Goal: Information Seeking & Learning: Check status

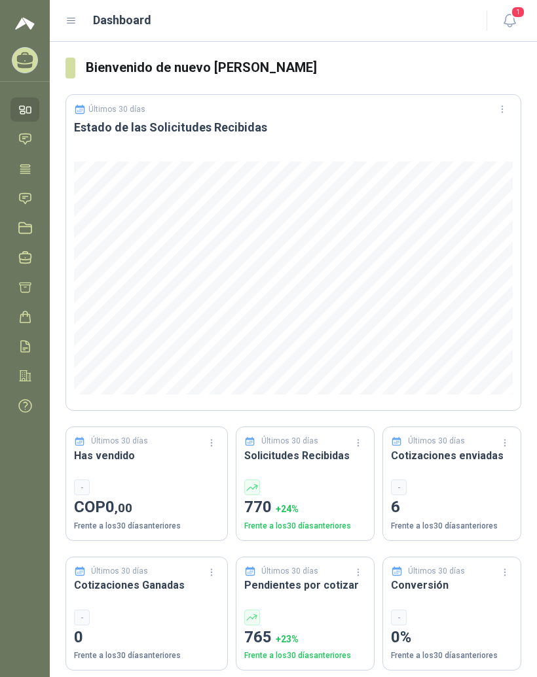
click at [75, 18] on icon at bounding box center [71, 20] width 8 height 5
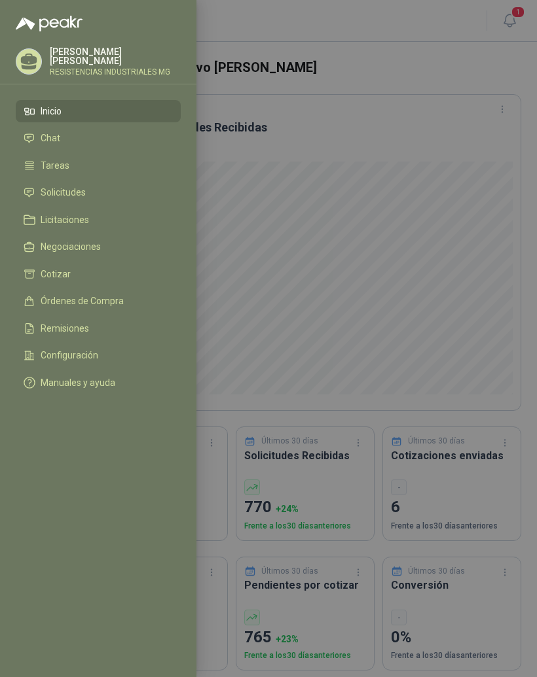
click at [97, 193] on li "Solicitudes" at bounding box center [98, 193] width 149 height 12
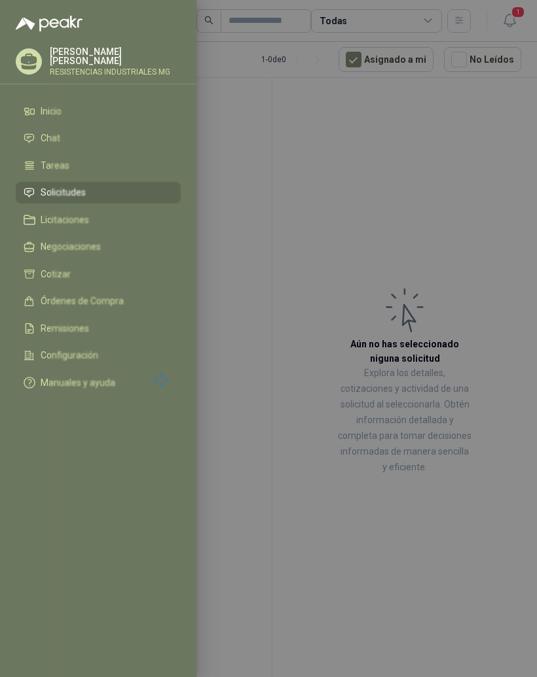
click at [408, 532] on div at bounding box center [268, 338] width 537 height 677
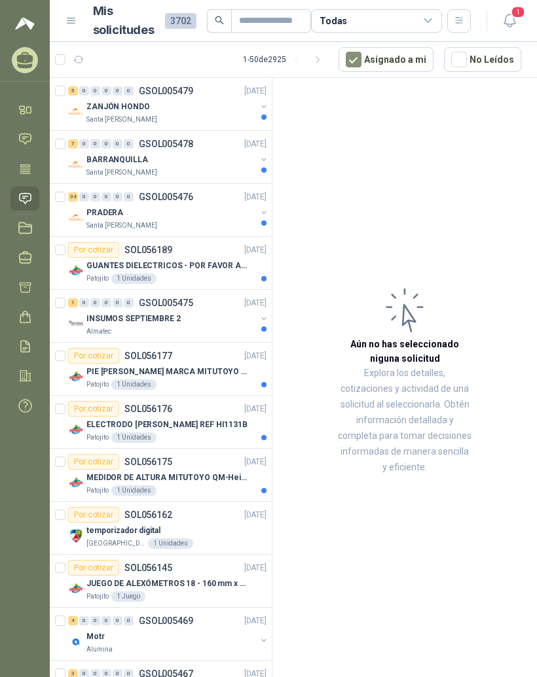
click at [96, 95] on div "0" at bounding box center [95, 90] width 10 height 9
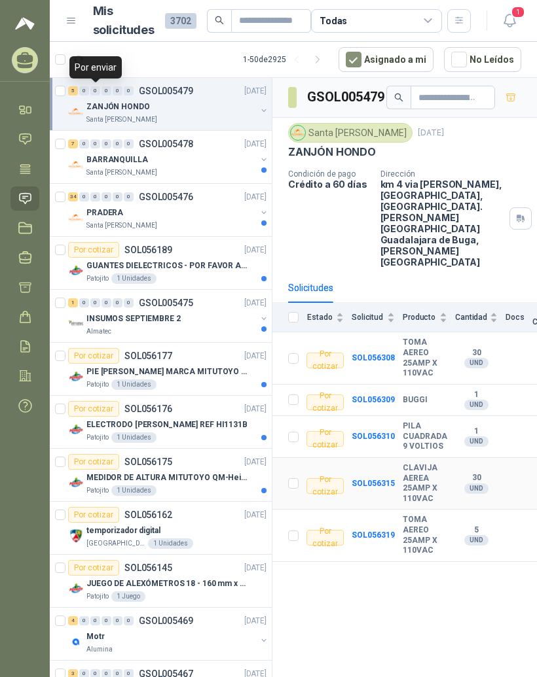
click at [402, 463] on b "CLAVIJA AEREA 25AMP X 110VAC" at bounding box center [424, 483] width 44 height 41
click at [385, 458] on td "SOL056315" at bounding box center [376, 484] width 51 height 52
click at [382, 458] on td "SOL056315" at bounding box center [376, 484] width 51 height 52
click at [377, 479] on b "SOL056315" at bounding box center [372, 483] width 43 height 9
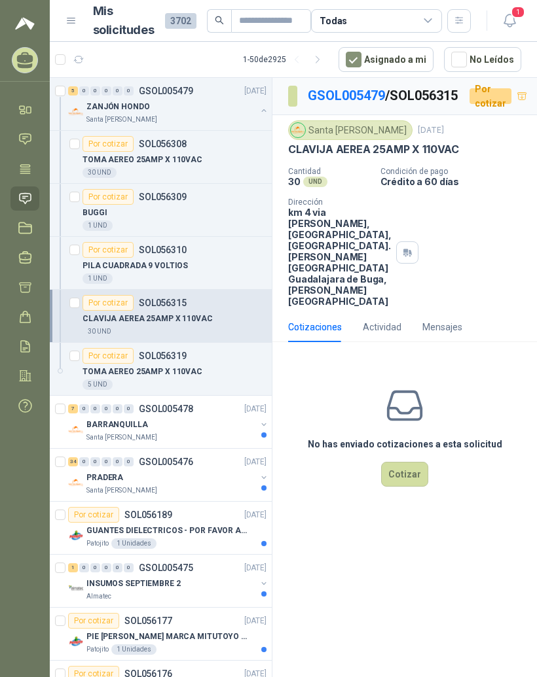
click at [359, 99] on link "GSOL005479" at bounding box center [346, 96] width 77 height 16
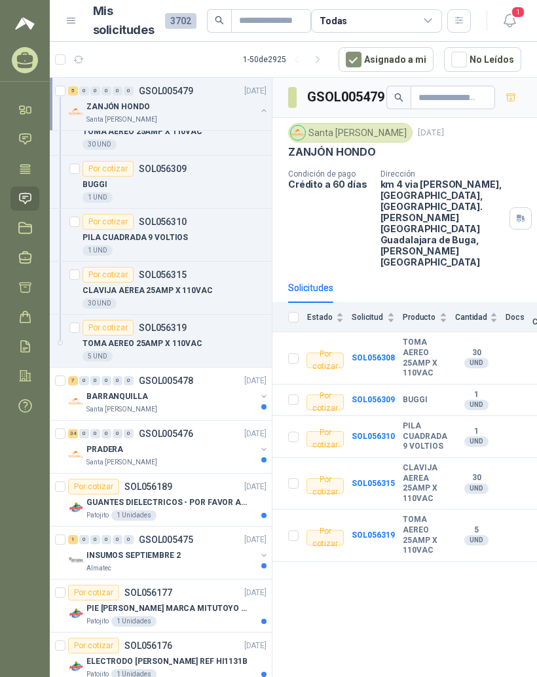
scroll to position [29, 0]
click at [74, 380] on div "7" at bounding box center [73, 380] width 10 height 9
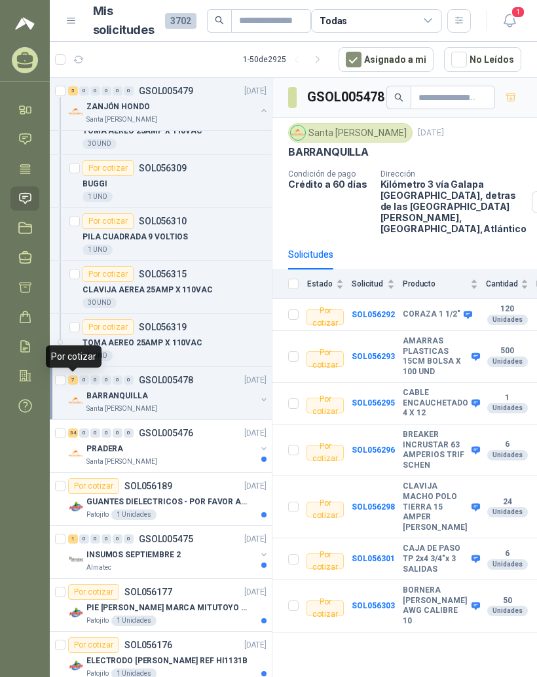
scroll to position [16, 0]
click at [427, 430] on b "BREAKER INCRUSTAR 63 AMPERIOS TRIF SCHEN" at bounding box center [434, 450] width 65 height 41
click at [378, 446] on b "SOL056296" at bounding box center [372, 450] width 43 height 9
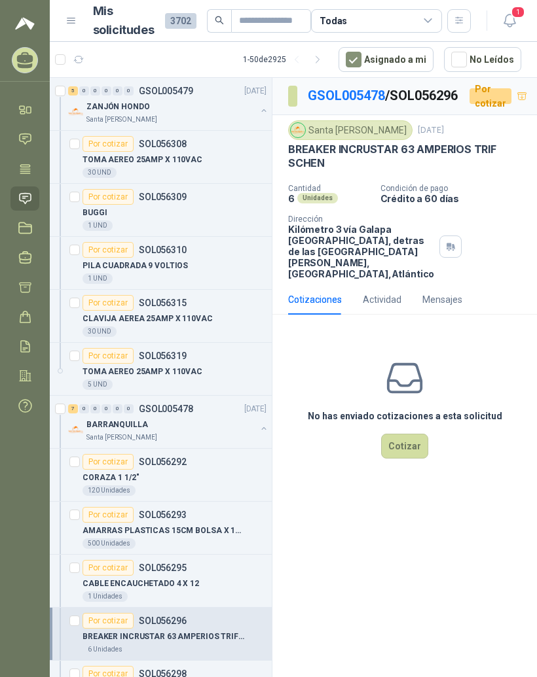
click at [143, 99] on div "ZANJÓN HONDO" at bounding box center [170, 107] width 169 height 16
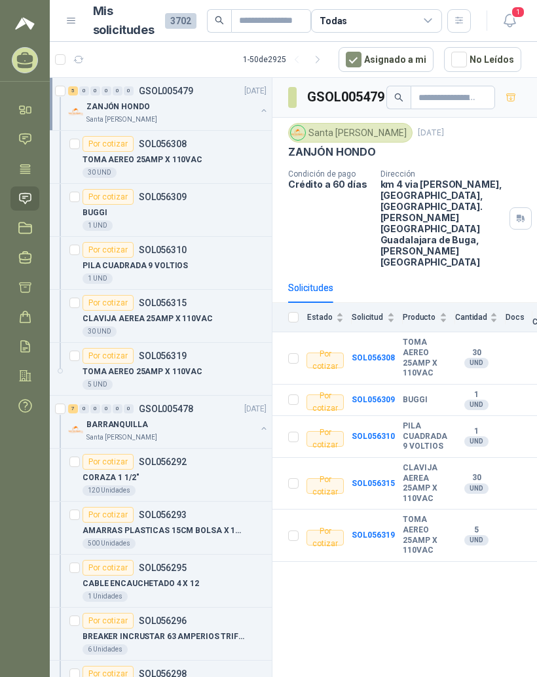
click at [375, 353] on b "SOL056308" at bounding box center [372, 357] width 43 height 9
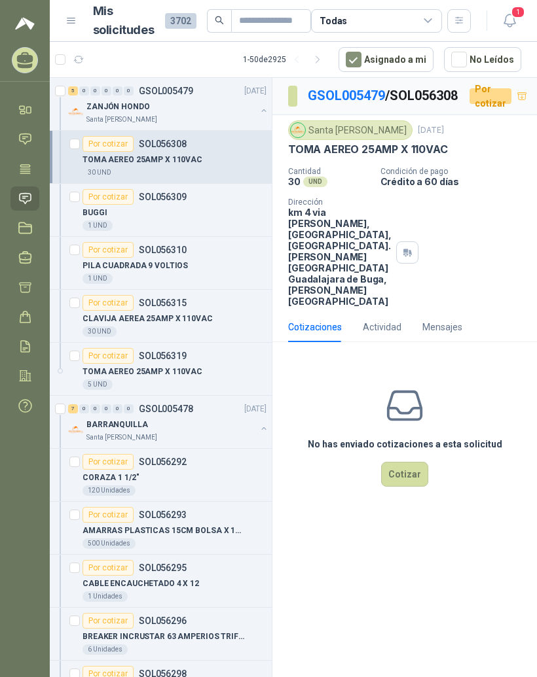
click at [219, 189] on div "Por cotizar SOL056309" at bounding box center [174, 197] width 184 height 16
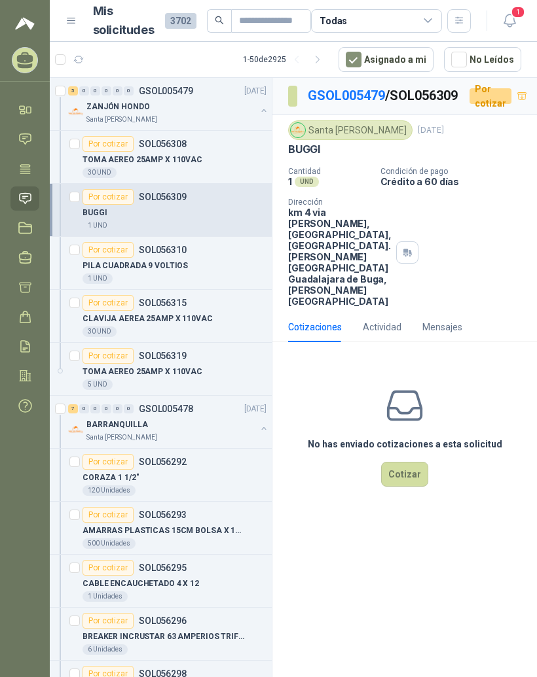
click at [207, 258] on div "PILA CUADRADA 9 VOLTIOS" at bounding box center [174, 266] width 184 height 16
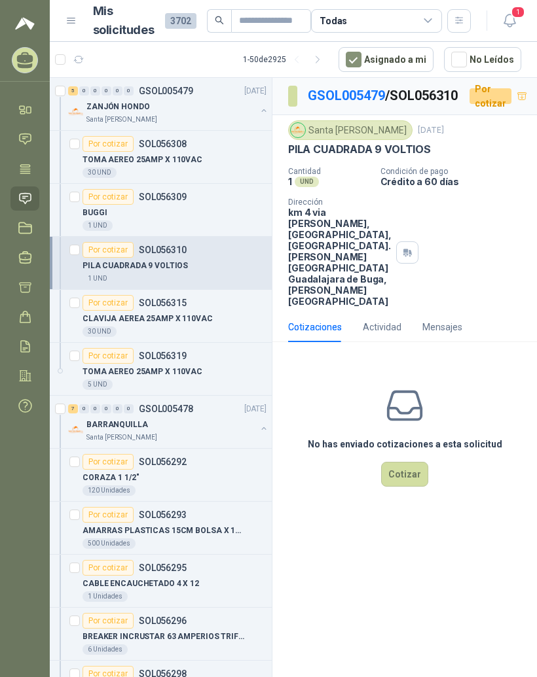
click at [198, 313] on p "CLAVIJA AEREA 25AMP X 110VAC" at bounding box center [147, 319] width 130 height 12
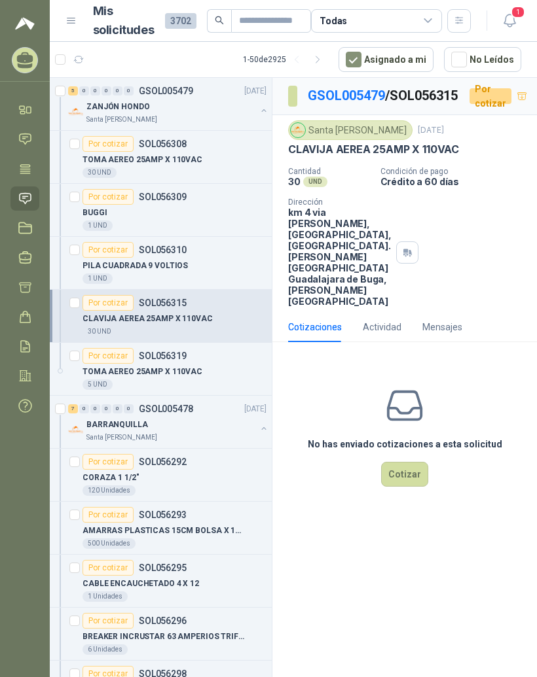
click at [363, 88] on link "GSOL005479" at bounding box center [346, 96] width 77 height 16
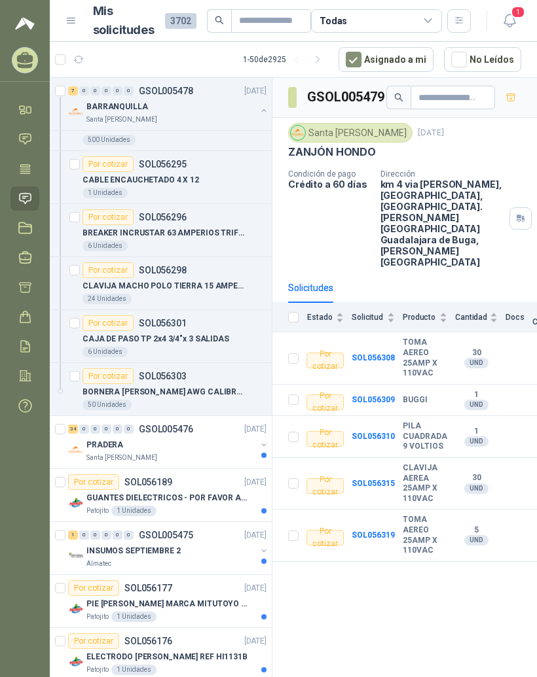
scroll to position [404, 0]
click at [73, 398] on article "Por cotizar SOL056303 BORNERA [PERSON_NAME] AWG CALIBRE 10 50 Unidades" at bounding box center [161, 389] width 222 height 53
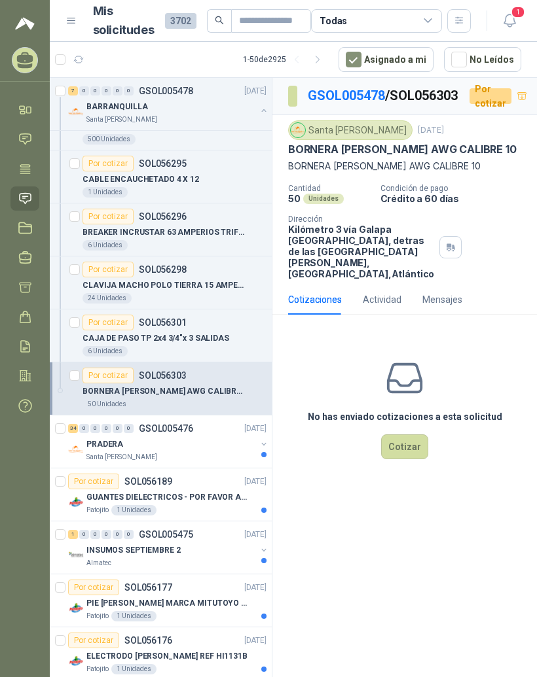
click at [74, 424] on div "34" at bounding box center [73, 428] width 10 height 9
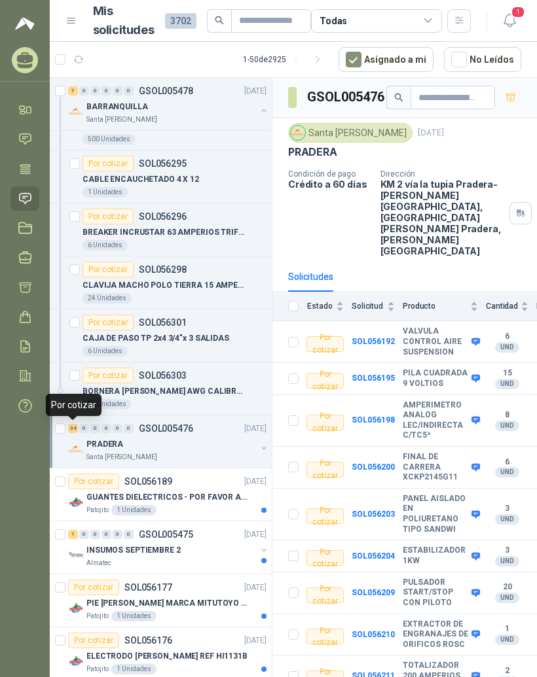
scroll to position [16, 0]
click at [256, 368] on div "Por cotizar SOL056303" at bounding box center [174, 376] width 184 height 16
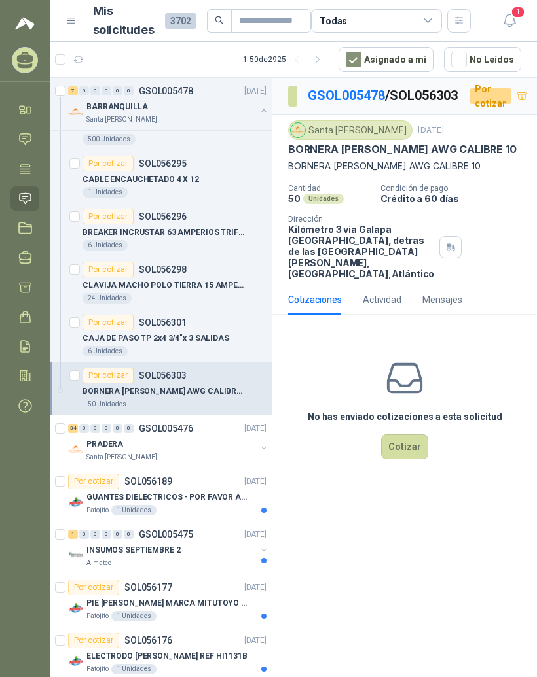
click at [66, 397] on article "Por cotizar SOL056303 BORNERA [PERSON_NAME] AWG CALIBRE 10 50 Unidades" at bounding box center [161, 389] width 222 height 53
click at [74, 424] on div "34" at bounding box center [73, 428] width 10 height 9
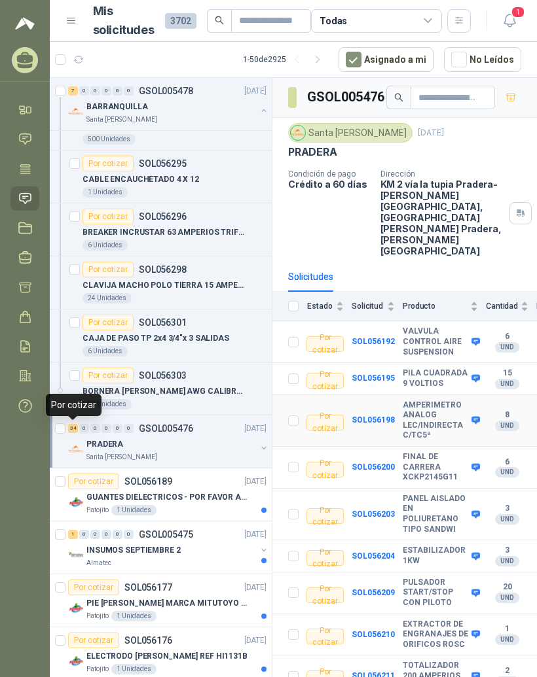
click at [427, 400] on b "AMPERIMETRO ANALOG LEC/INDIRECTA C/TC5ª" at bounding box center [434, 420] width 65 height 41
click at [374, 416] on b "SOL056198" at bounding box center [372, 420] width 43 height 9
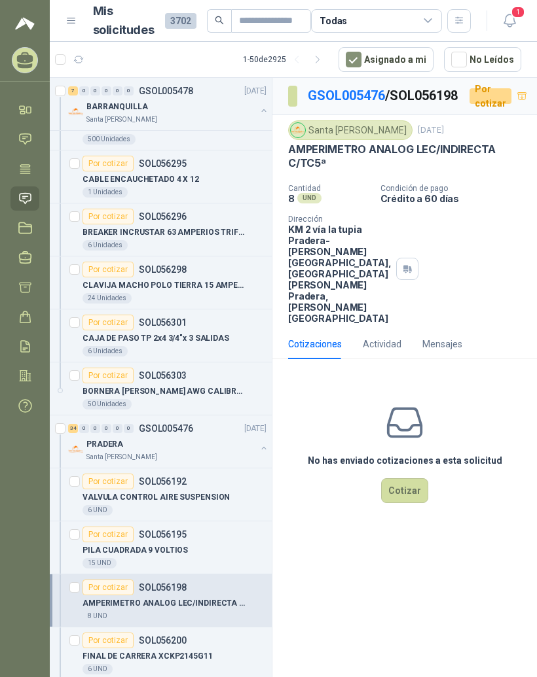
click at [361, 88] on link "GSOL005476" at bounding box center [346, 96] width 77 height 16
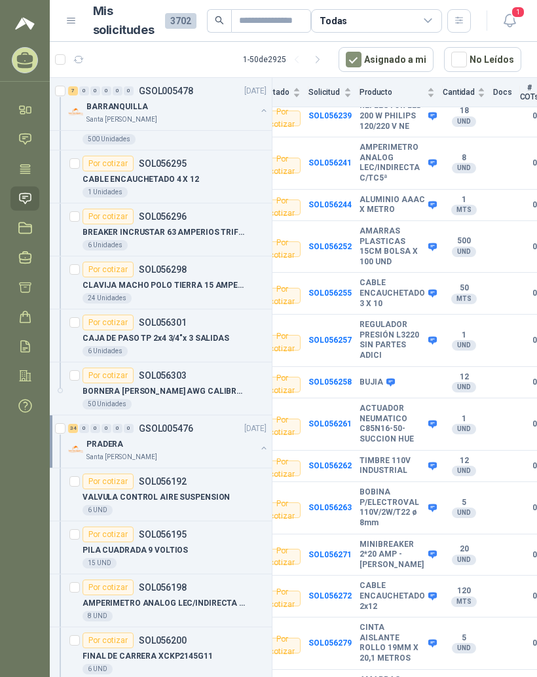
scroll to position [1070, 43]
click at [387, 541] on b "MINIBREAKER 2*20 AMP - [PERSON_NAME]" at bounding box center [391, 556] width 65 height 31
click at [376, 541] on b "MINIBREAKER 2*20 AMP - [PERSON_NAME]" at bounding box center [391, 556] width 65 height 31
click at [338, 551] on b "SOL056271" at bounding box center [329, 555] width 43 height 9
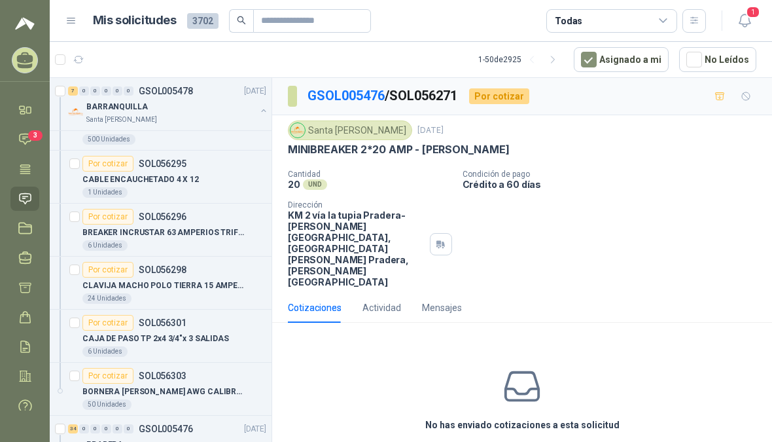
scroll to position [4, 0]
